Goal: Navigation & Orientation: Find specific page/section

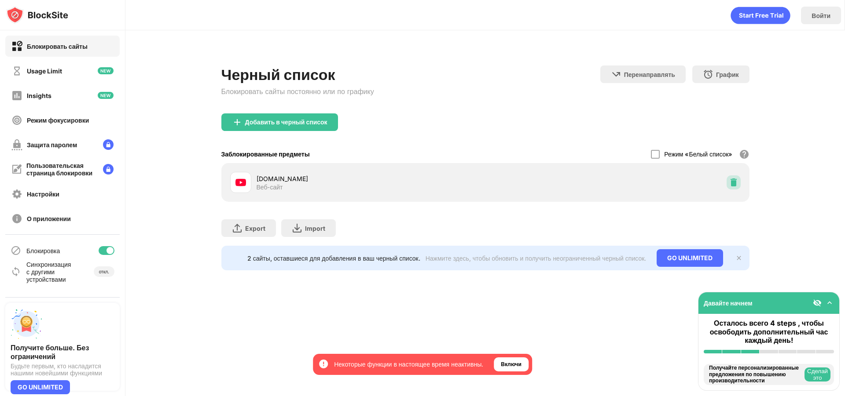
click at [733, 181] on img at bounding box center [733, 182] width 9 height 9
